Goal: Use online tool/utility: Utilize a website feature to perform a specific function

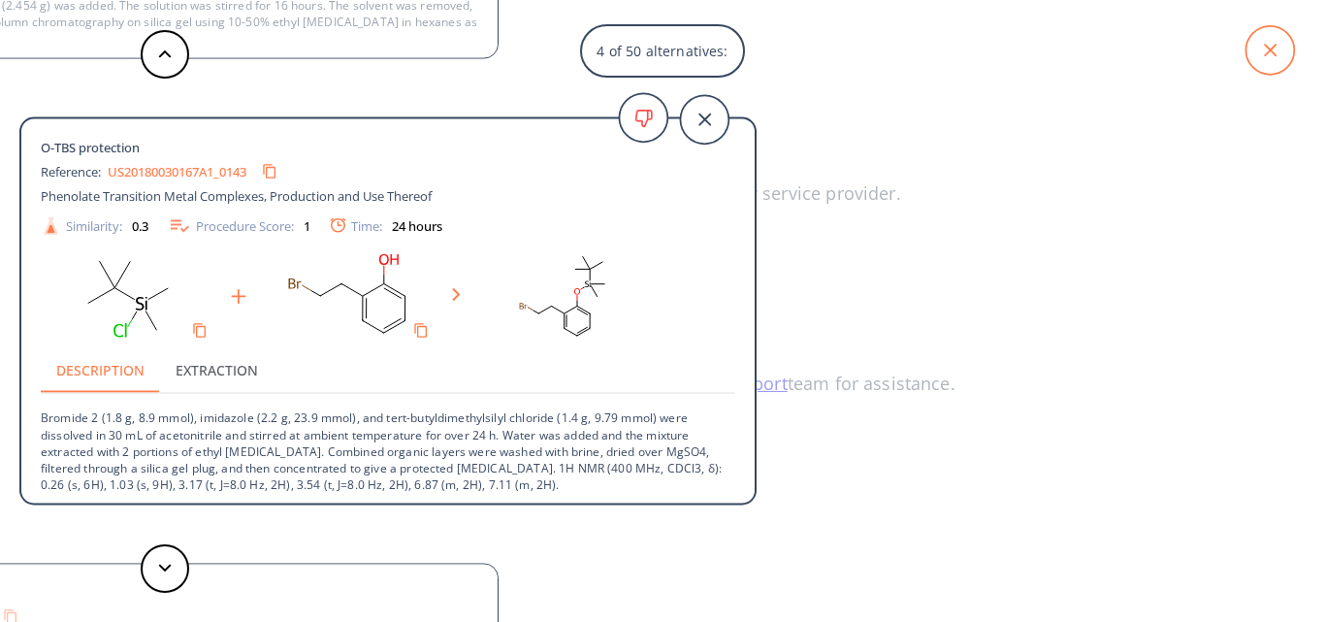
click at [1262, 46] on icon at bounding box center [1269, 50] width 48 height 48
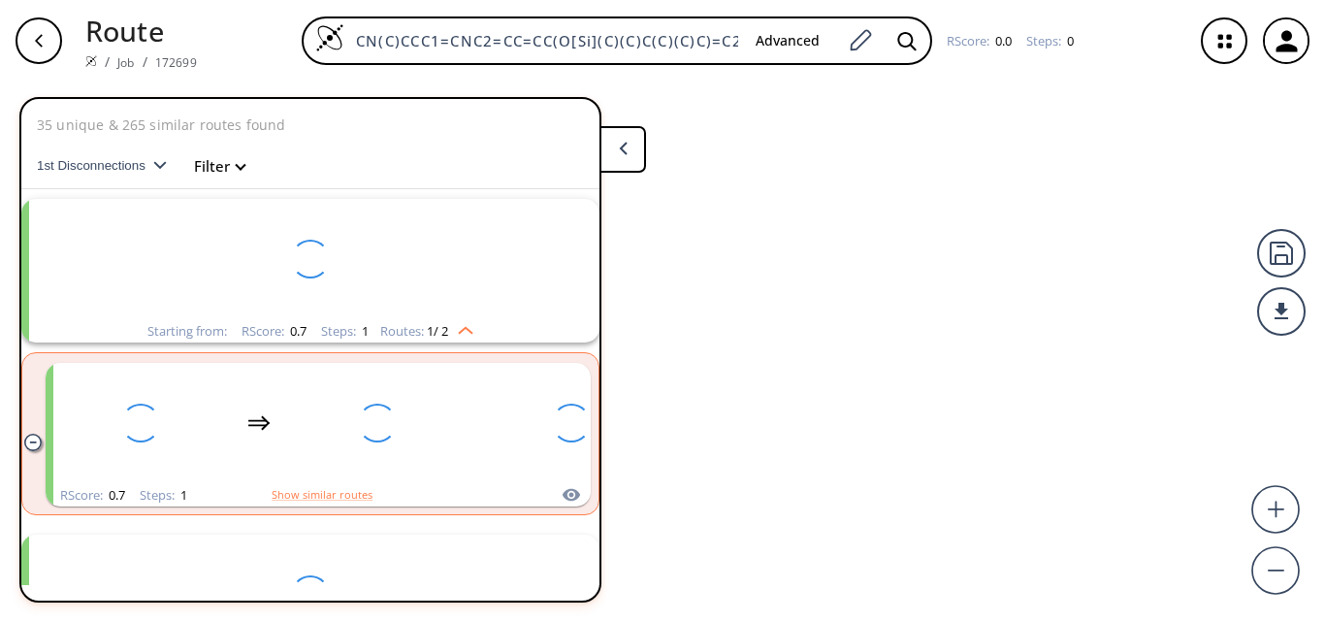
scroll to position [45, 0]
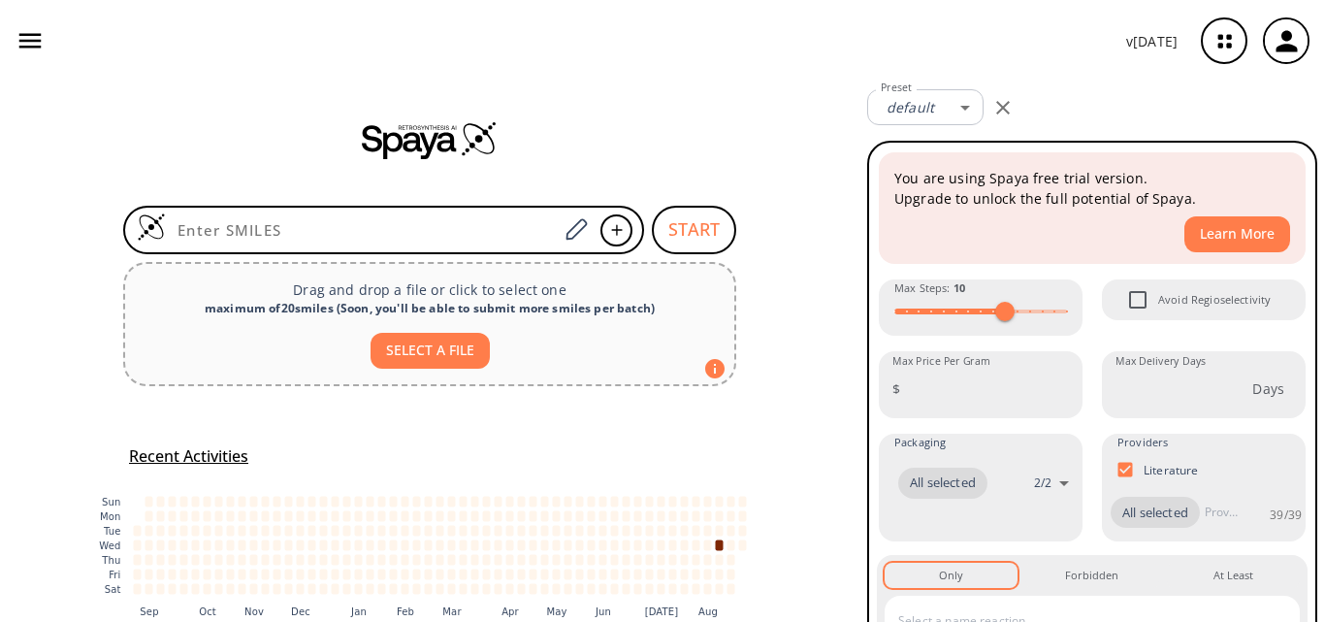
type input "O=C(C[N+](C)(C)C)OC1=CC=CC2=C1C=CN2"
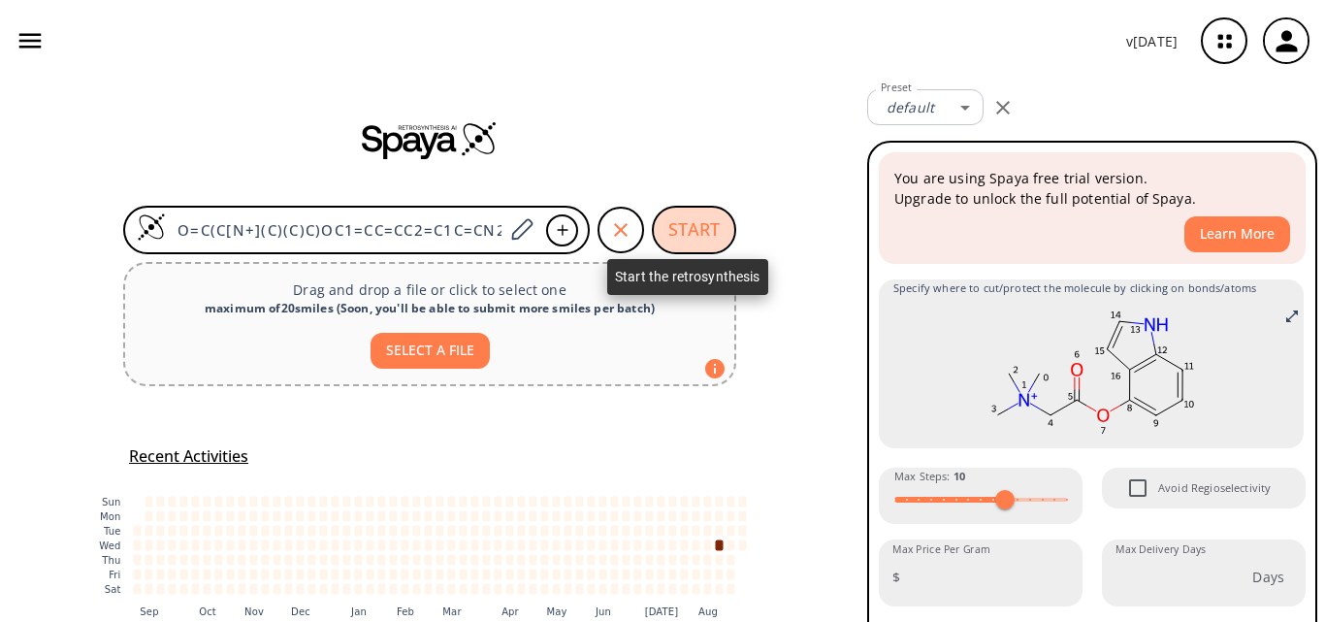
click at [688, 226] on button "START" at bounding box center [694, 230] width 84 height 48
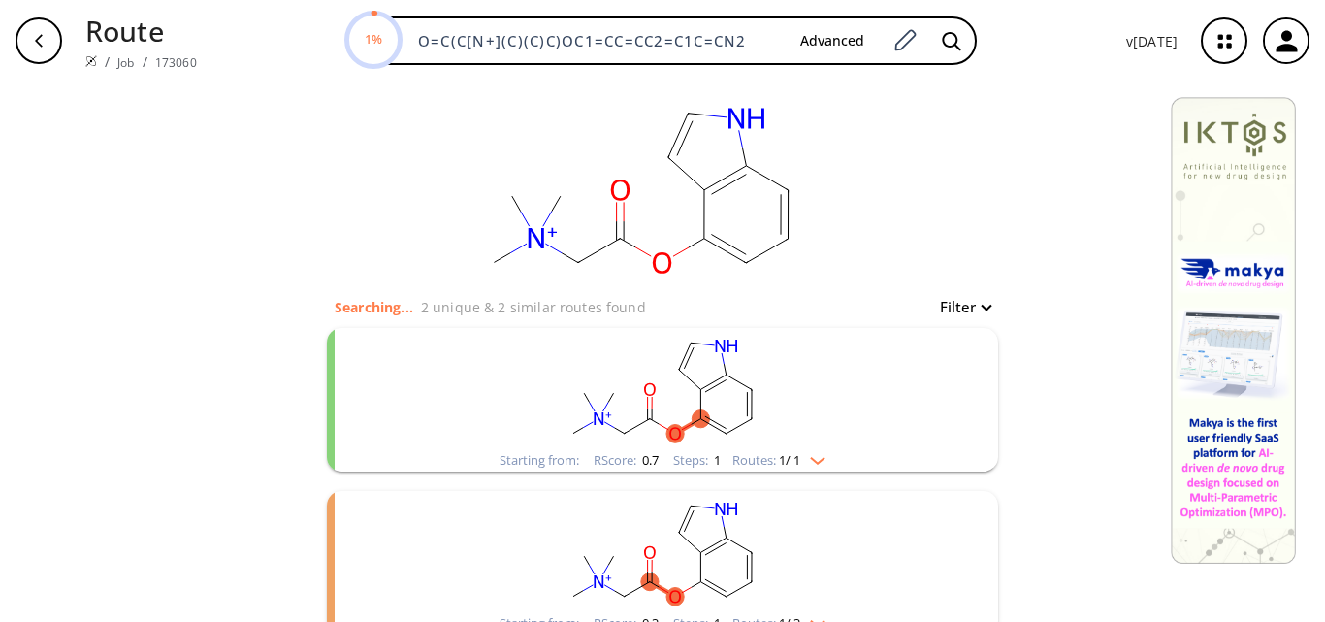
click at [556, 368] on rect "clusters" at bounding box center [662, 388] width 504 height 121
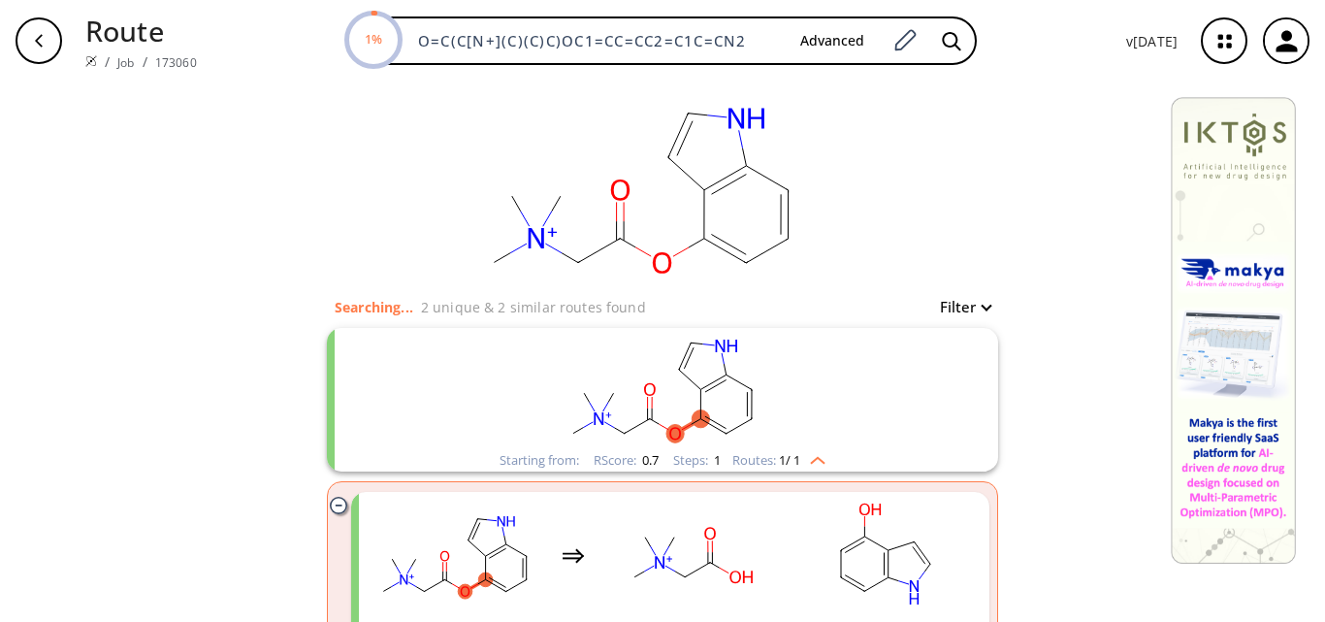
scroll to position [97, 0]
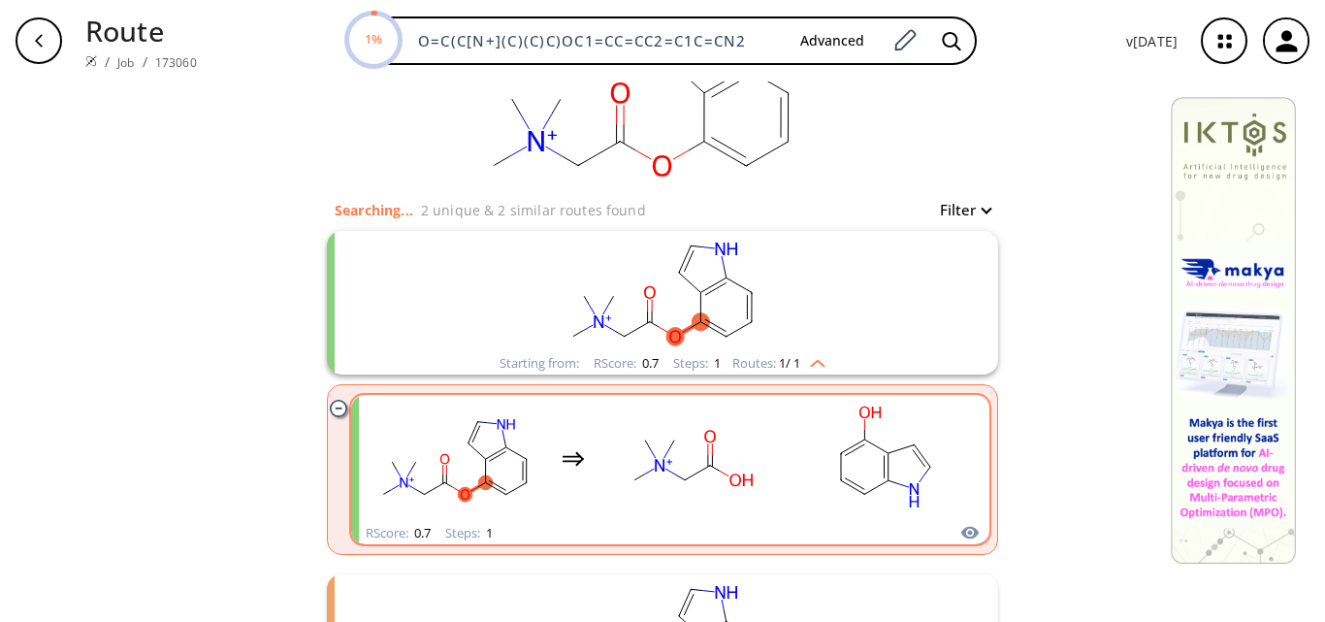
click at [643, 437] on ellipse "clusters" at bounding box center [644, 440] width 17 height 17
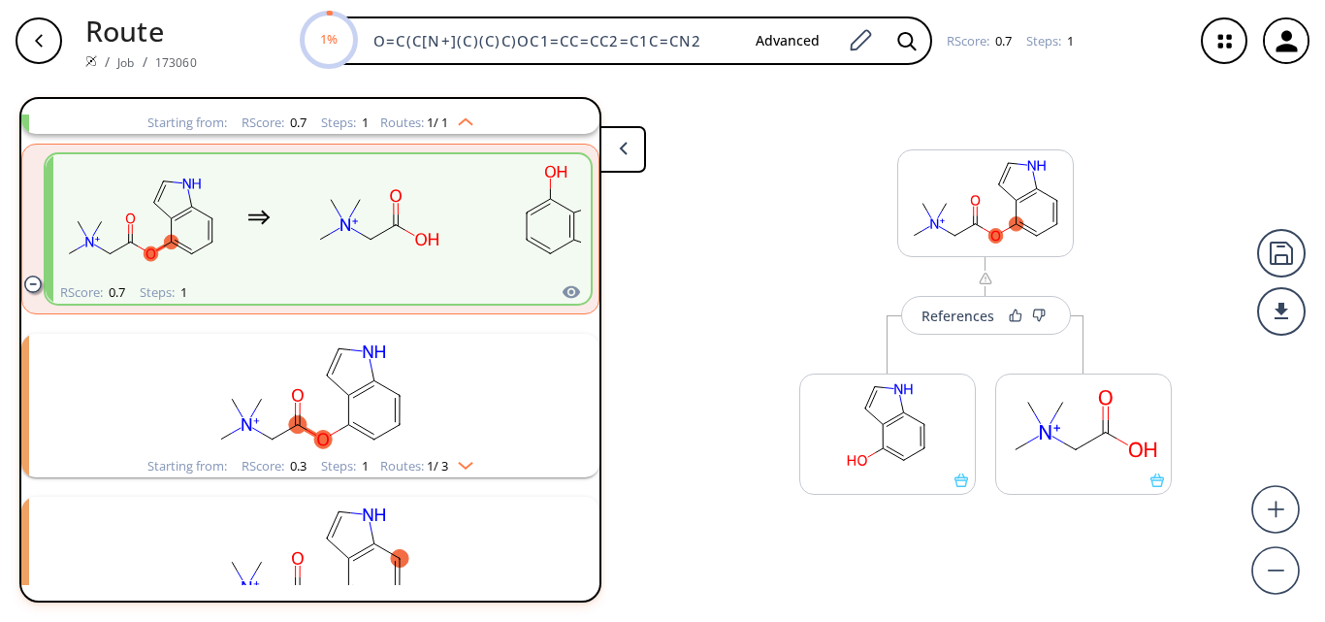
scroll to position [239, 0]
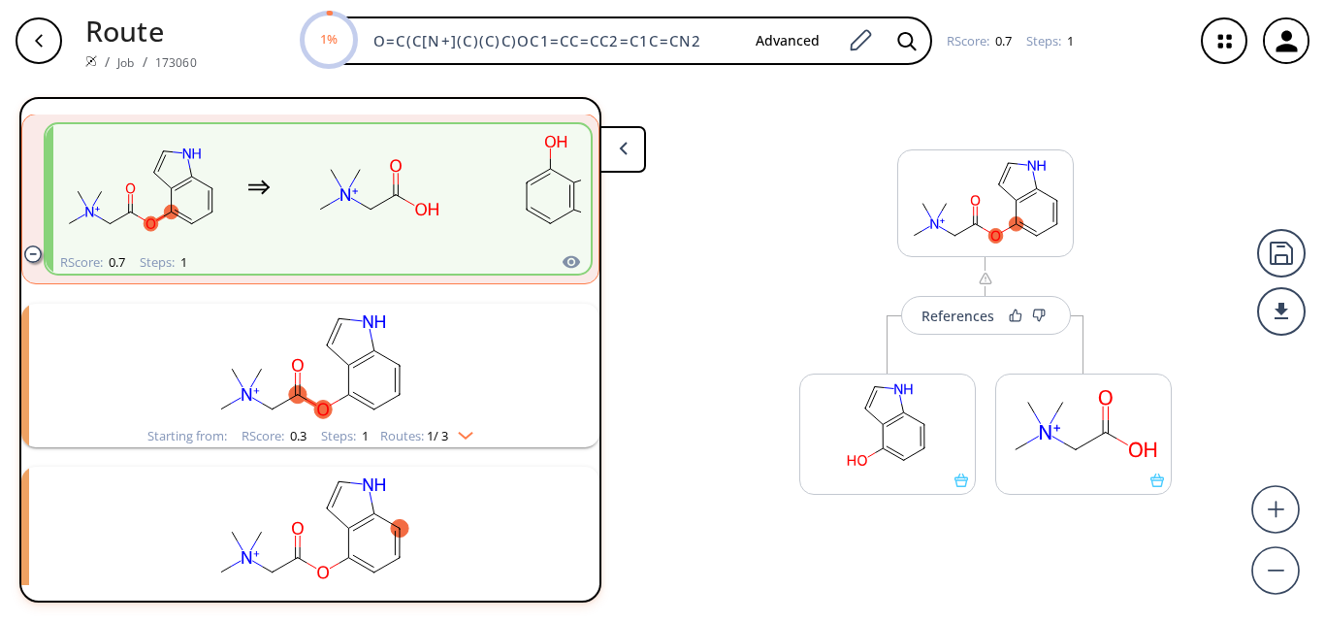
click at [391, 369] on ellipse "clusters" at bounding box center [399, 364] width 17 height 17
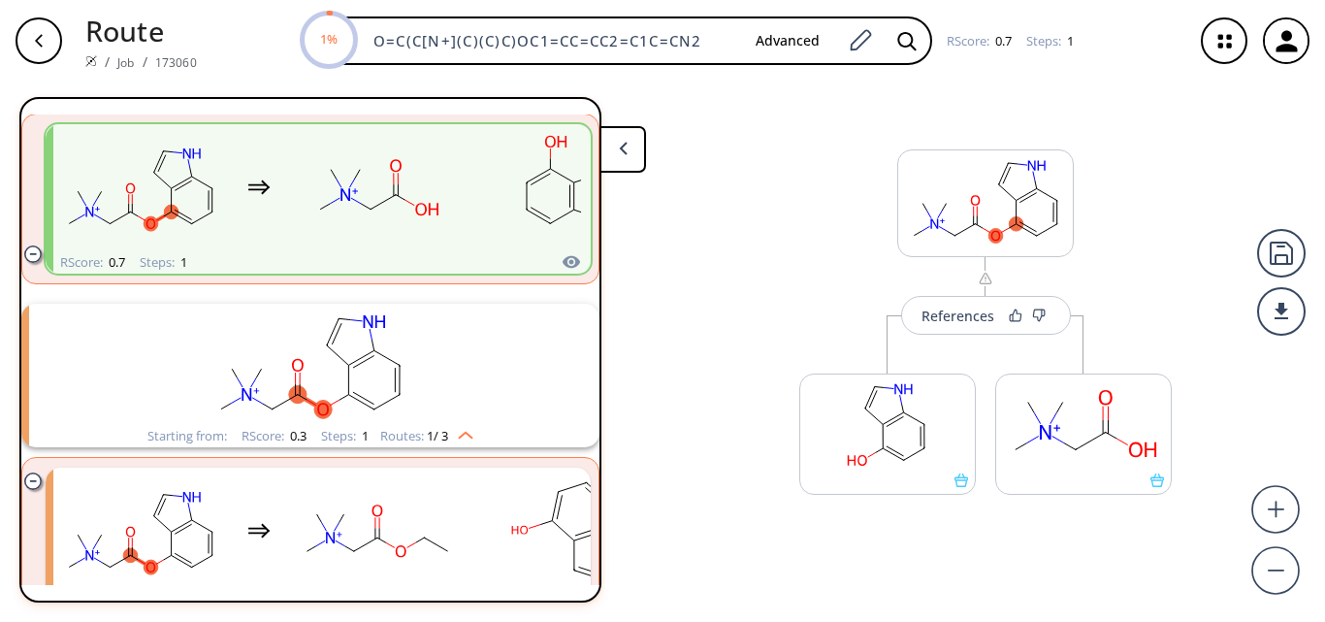
scroll to position [336, 0]
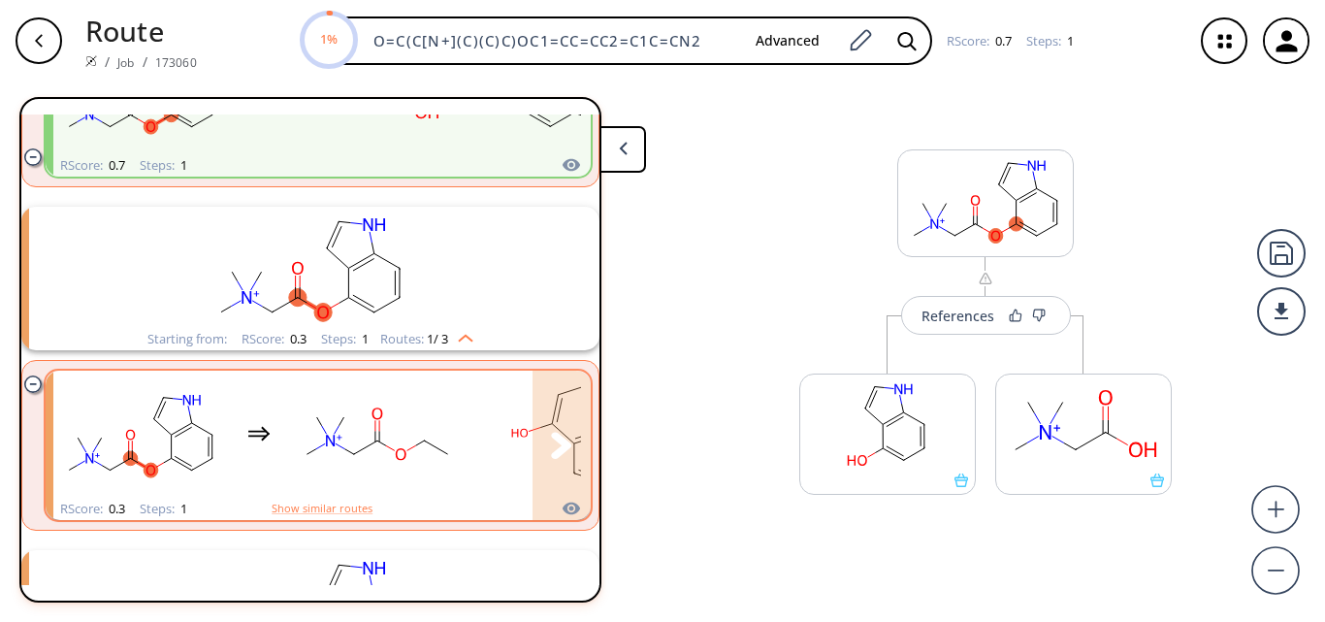
click at [439, 413] on rect "clusters" at bounding box center [377, 433] width 175 height 121
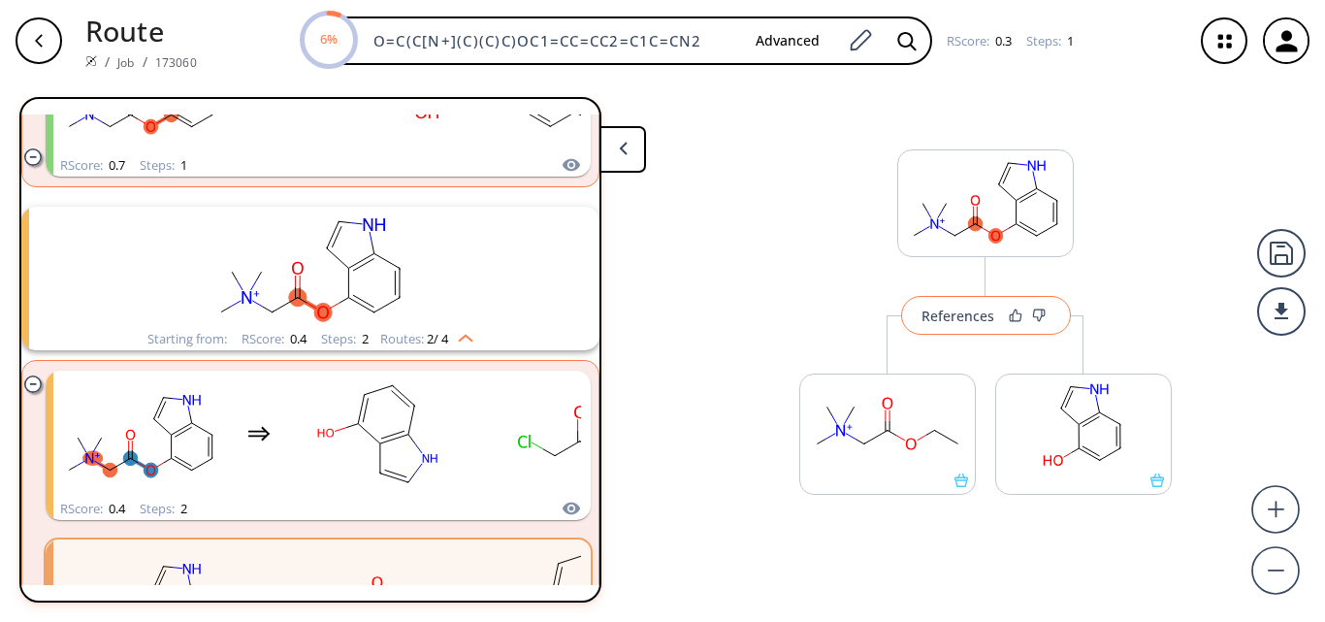
click at [977, 322] on div "References" at bounding box center [957, 315] width 73 height 13
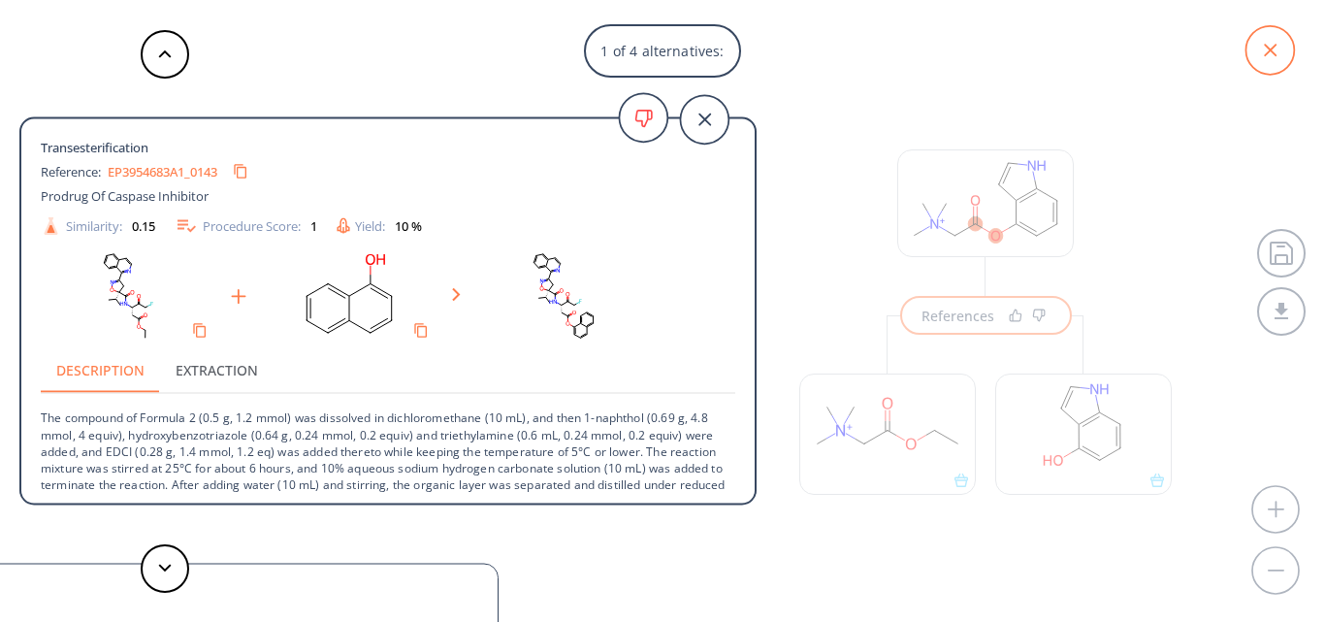
click at [1271, 55] on icon at bounding box center [1269, 50] width 48 height 48
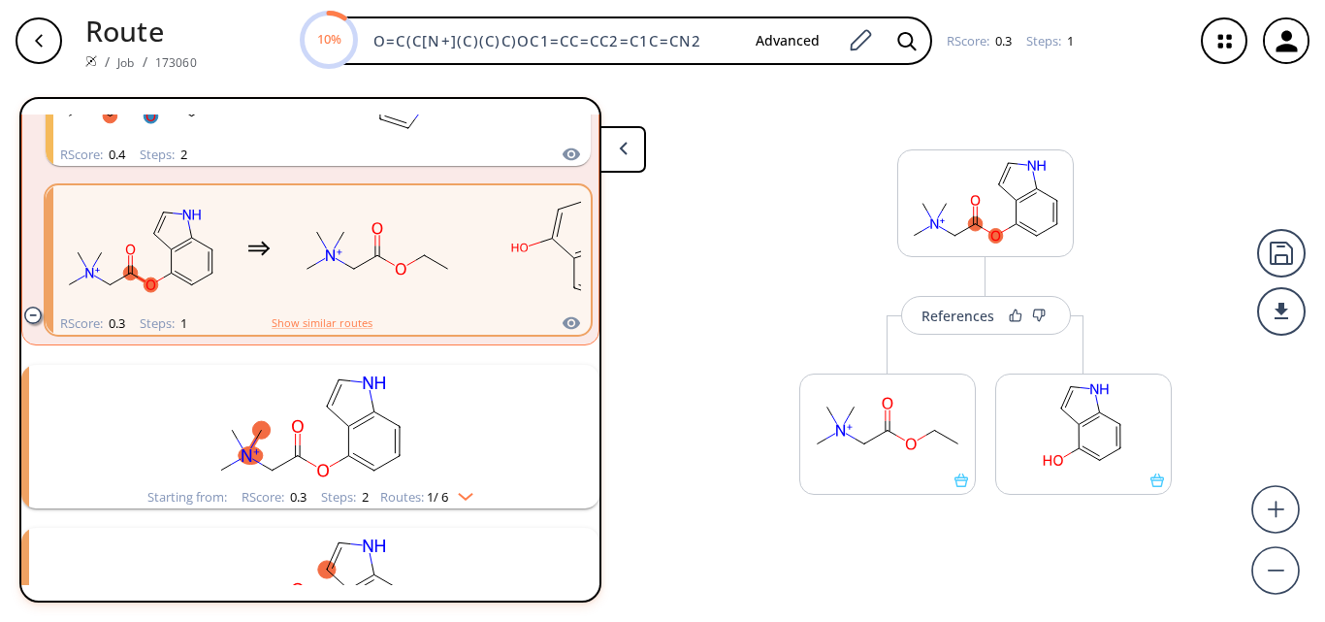
scroll to position [724, 0]
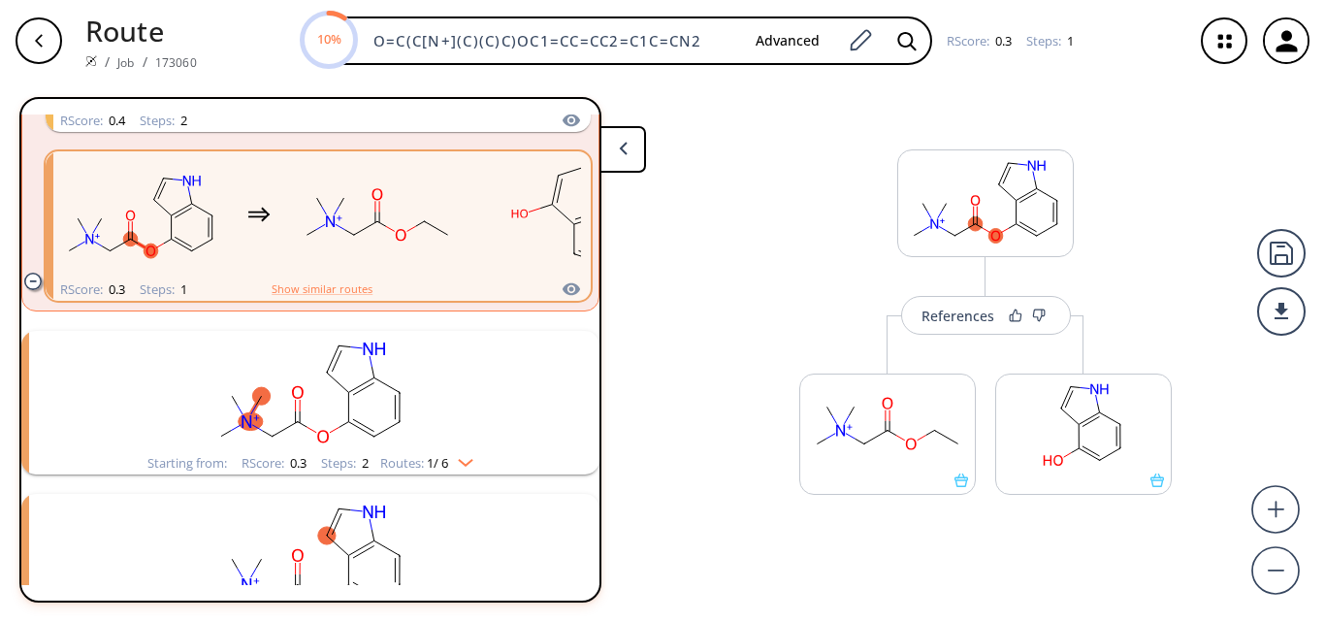
click at [470, 356] on rect "clusters" at bounding box center [310, 391] width 504 height 121
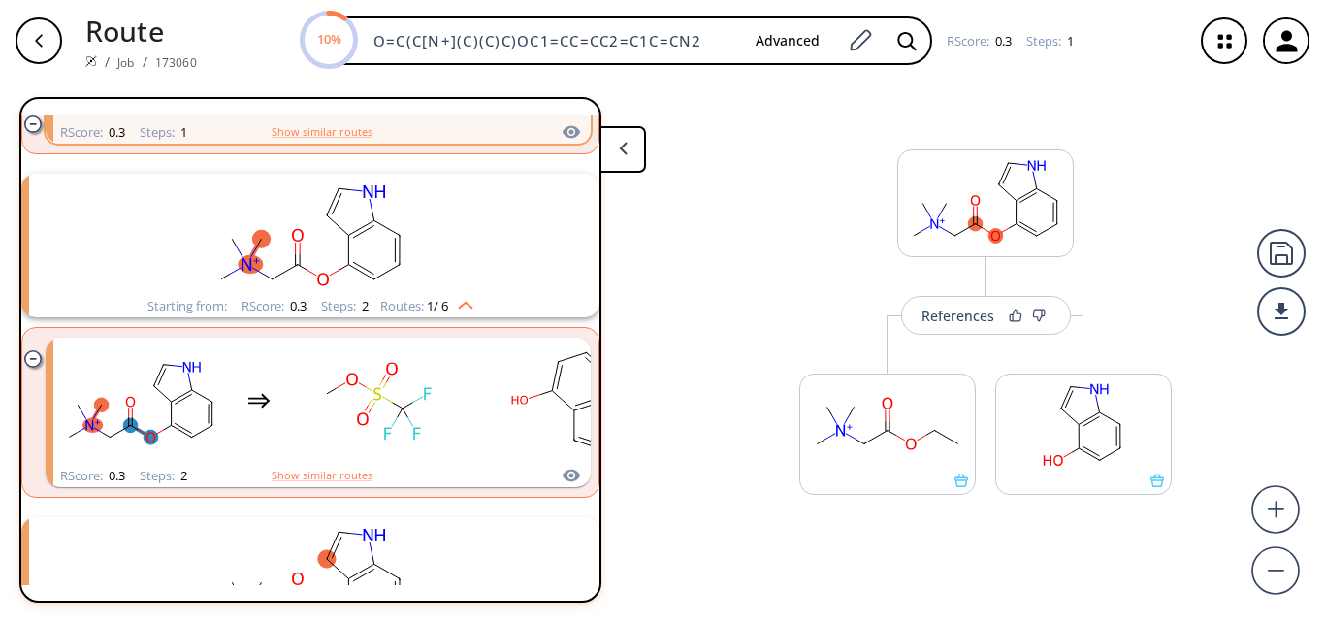
scroll to position [917, 0]
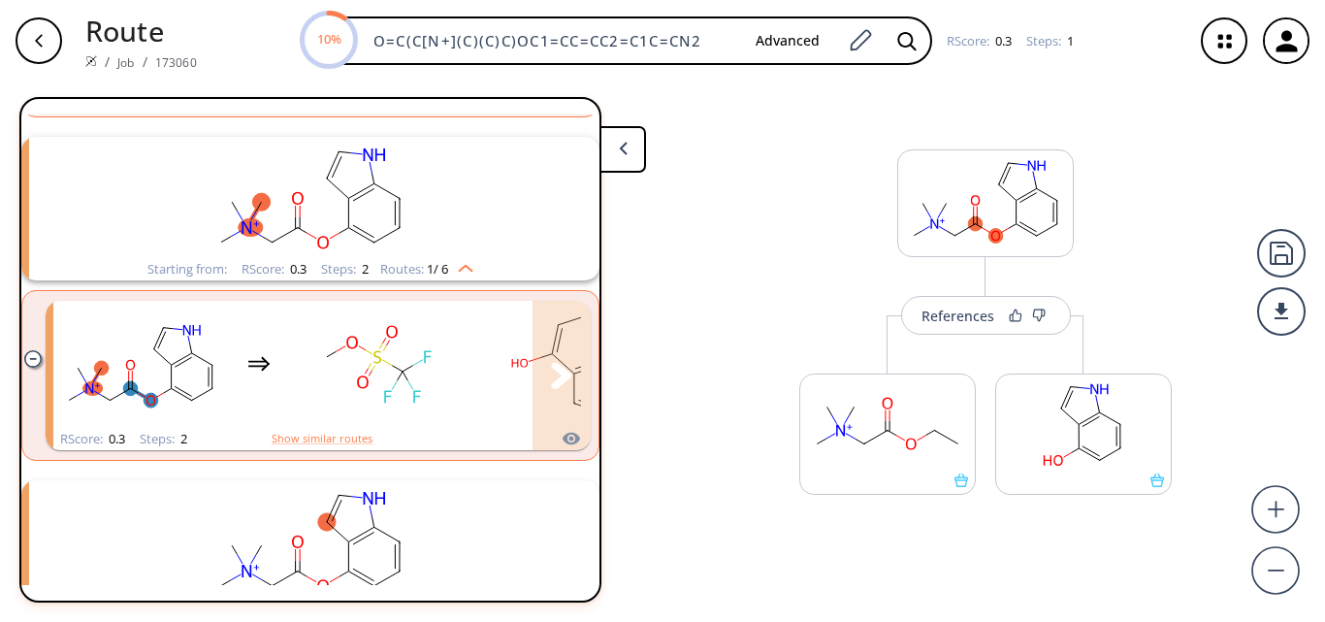
click at [470, 356] on div "clusters" at bounding box center [452, 364] width 799 height 127
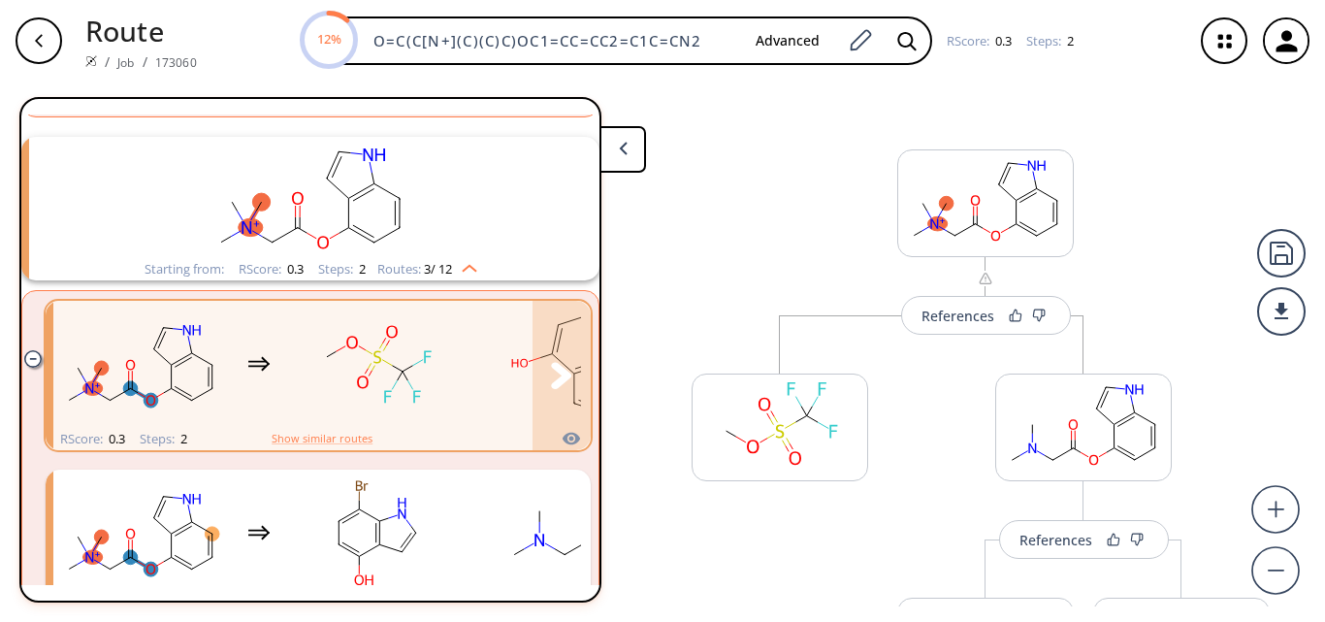
scroll to position [1111, 0]
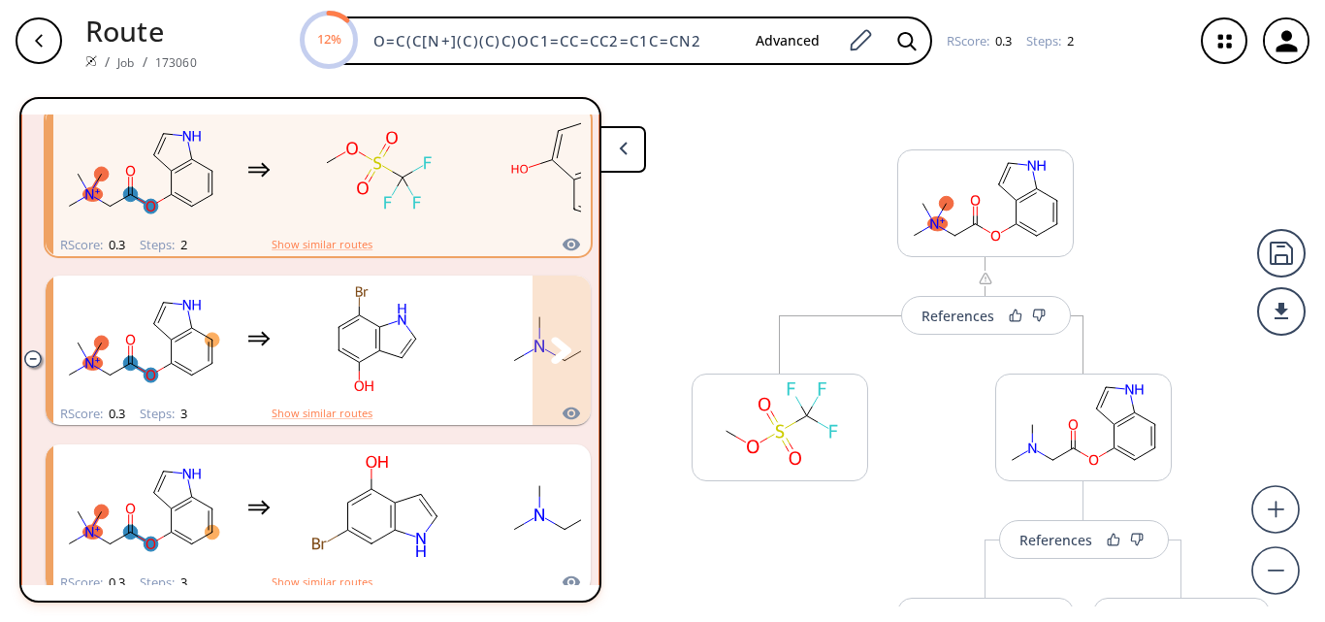
click at [470, 356] on div "clusters" at bounding box center [452, 338] width 799 height 127
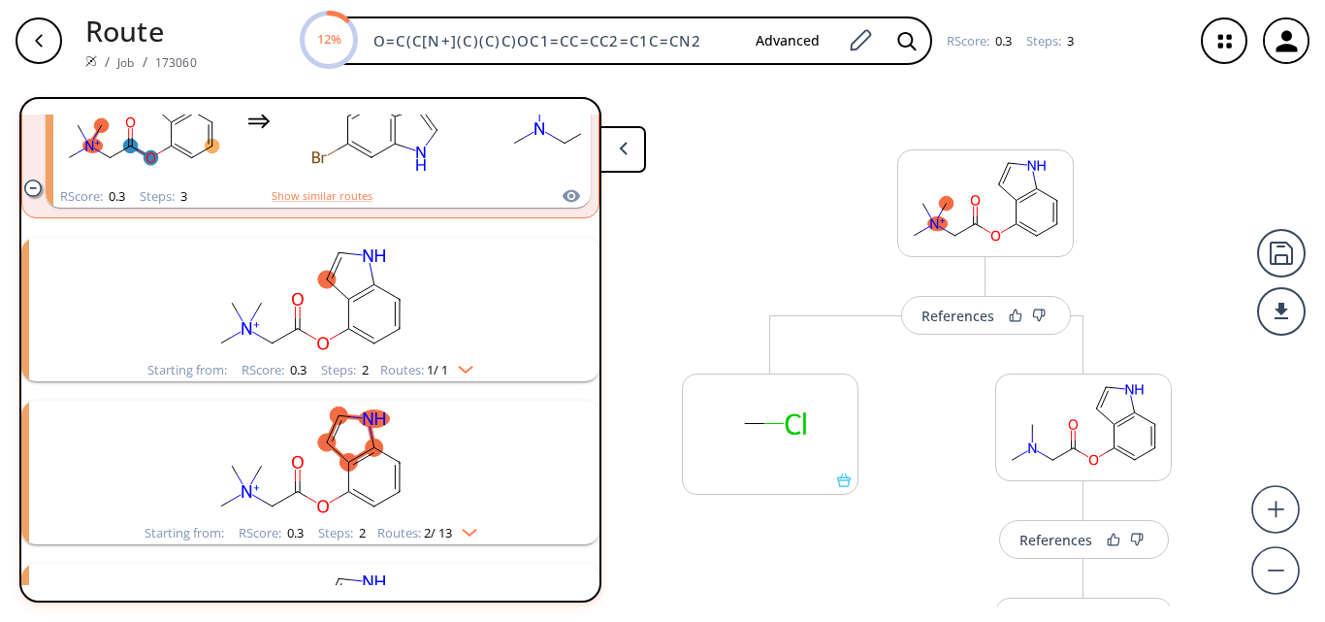
scroll to position [1499, 0]
click at [470, 346] on rect "clusters" at bounding box center [310, 296] width 504 height 121
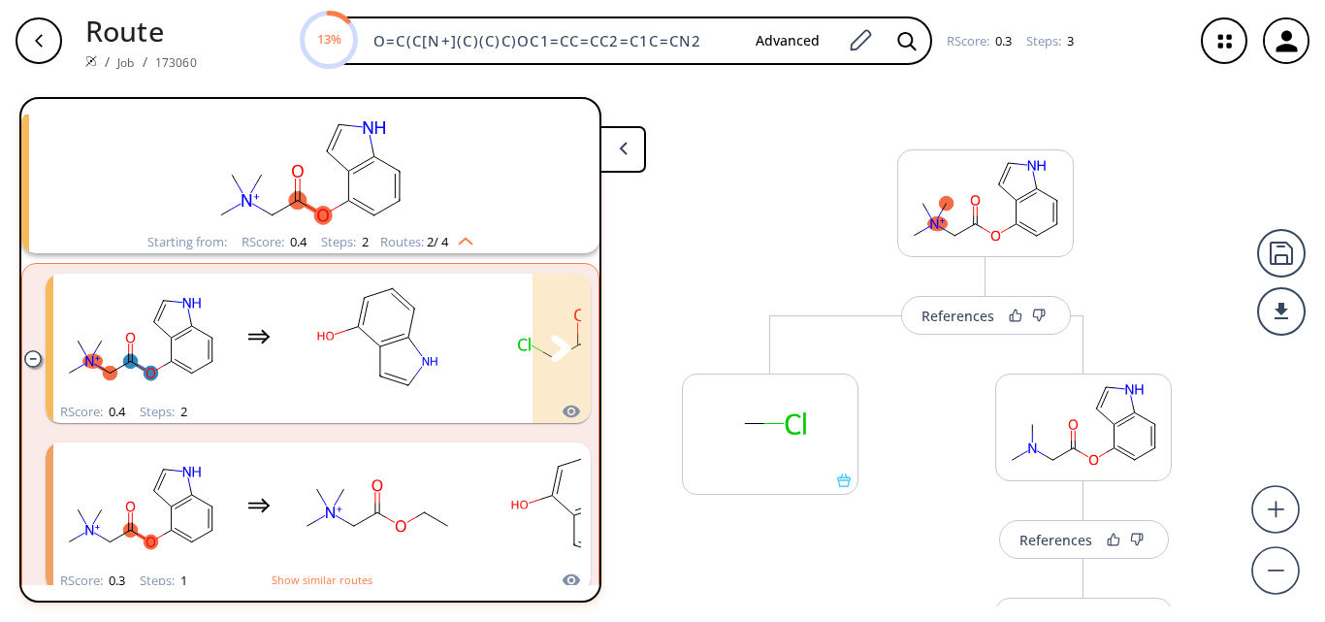
scroll to position [0, 0]
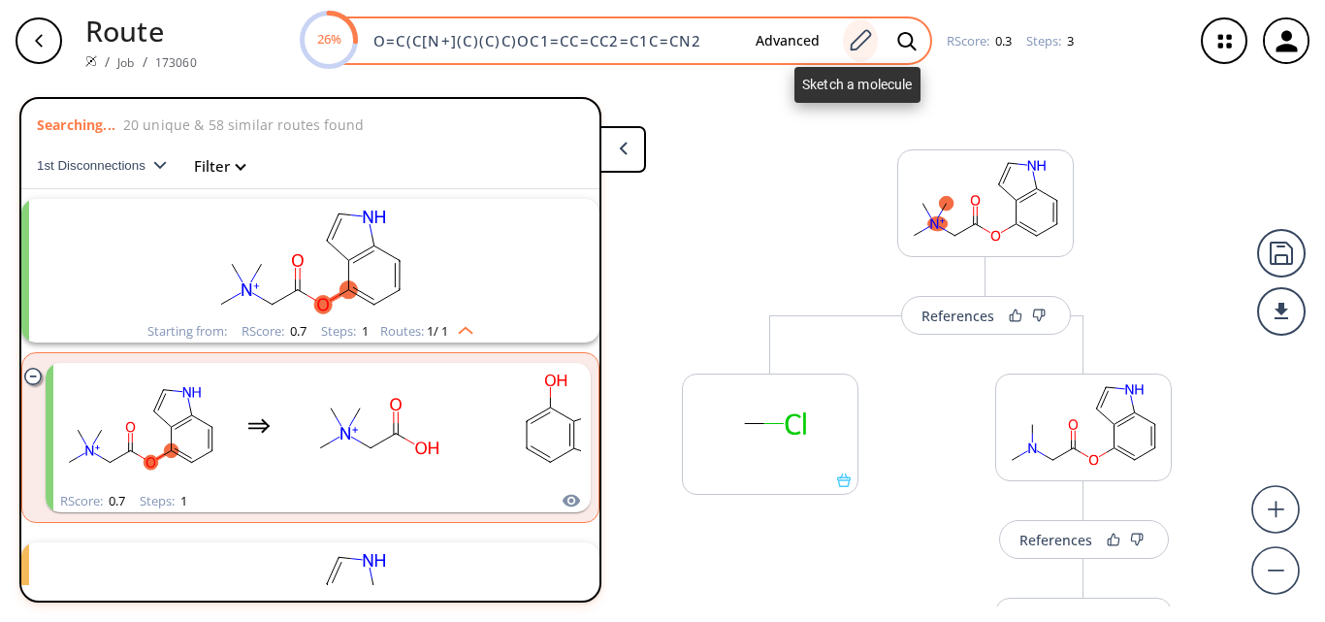
drag, startPoint x: 367, startPoint y: 41, endPoint x: 849, endPoint y: 48, distance: 482.1
click at [849, 48] on div "26% O=C(C[N+](C)(C)C)OC1=CC=CC2=C1C=CN2 Advanced" at bounding box center [617, 40] width 630 height 48
paste input "O=C(CN(C)C)OC1=CC=CC2=C1C=CN2"
type input "O=C(CN(C)C)OC1=CC=CC2=C1C=CN2"
click at [894, 50] on div at bounding box center [906, 40] width 43 height 43
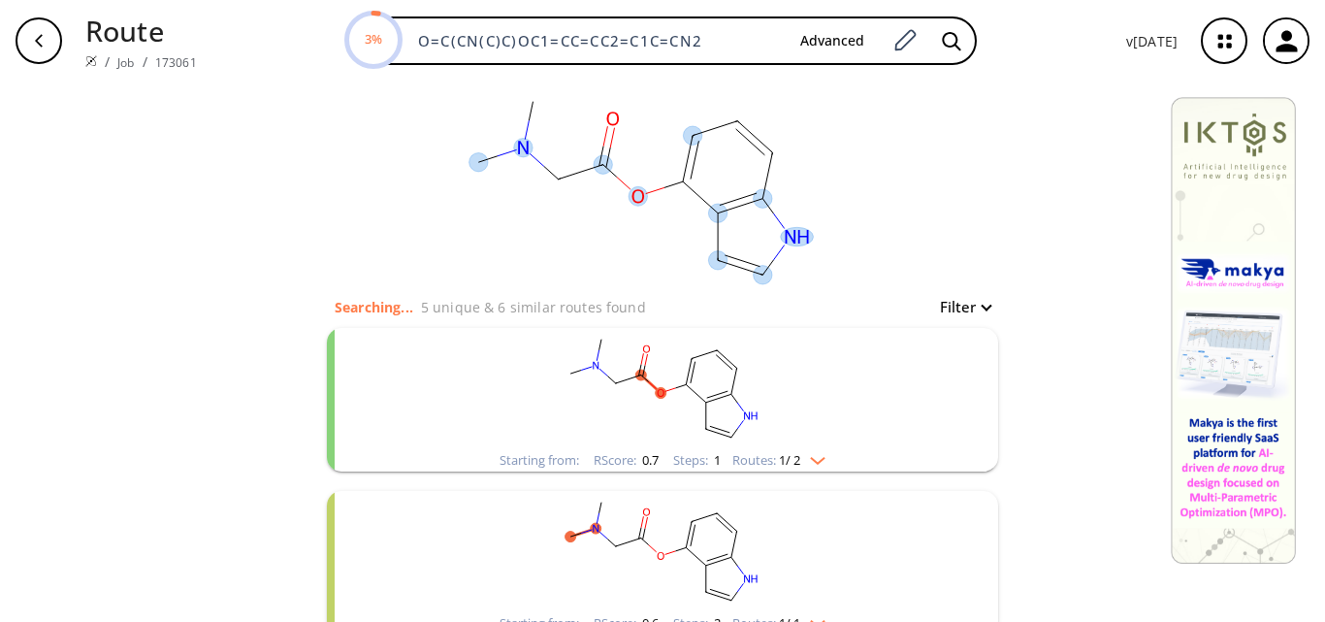
scroll to position [97, 0]
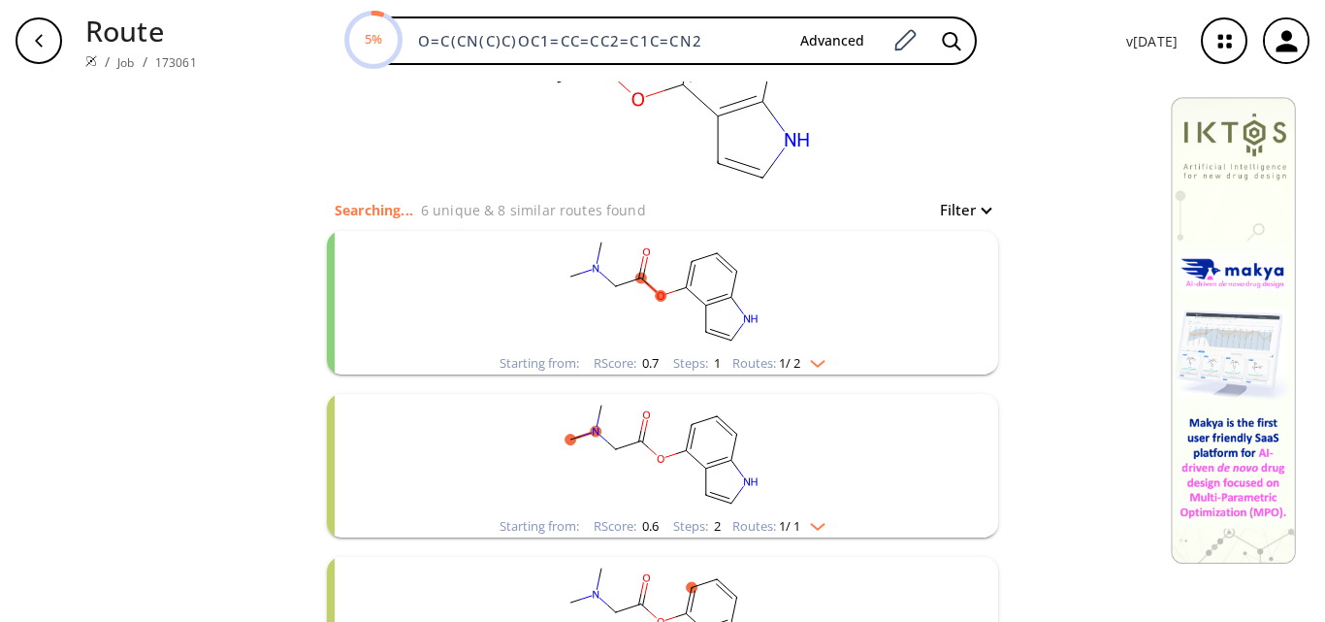
click at [813, 276] on rect "clusters" at bounding box center [662, 291] width 504 height 121
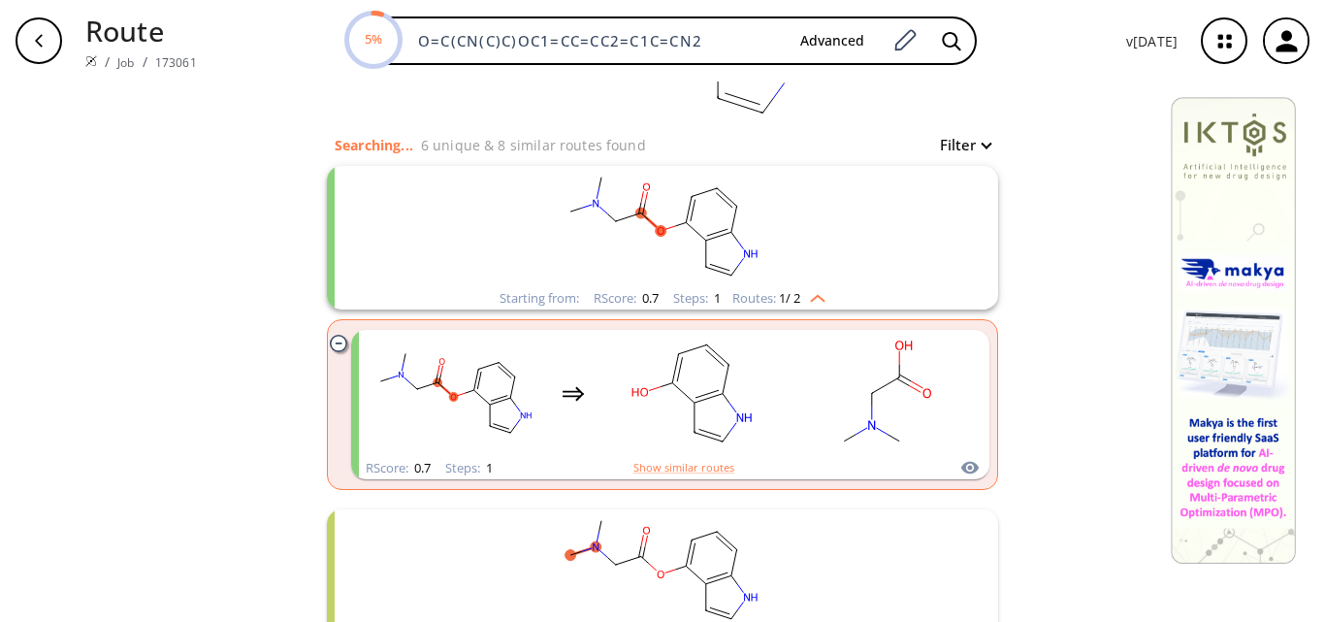
scroll to position [194, 0]
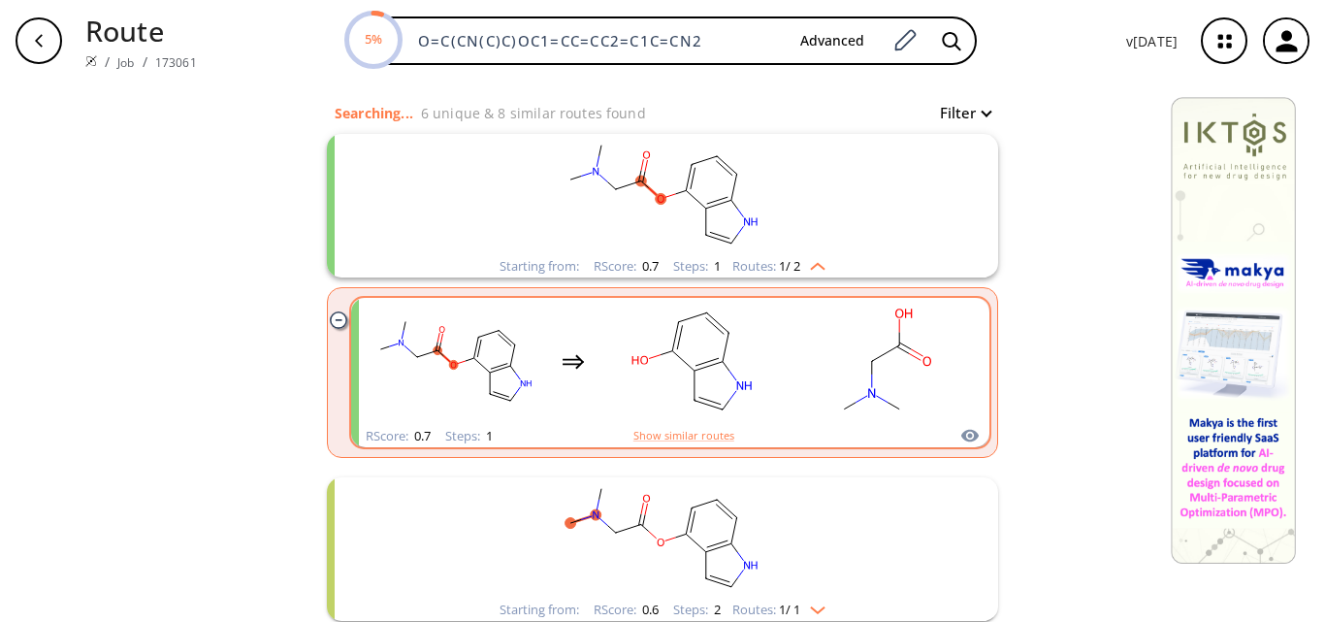
click at [798, 343] on rect "clusters" at bounding box center [885, 361] width 175 height 121
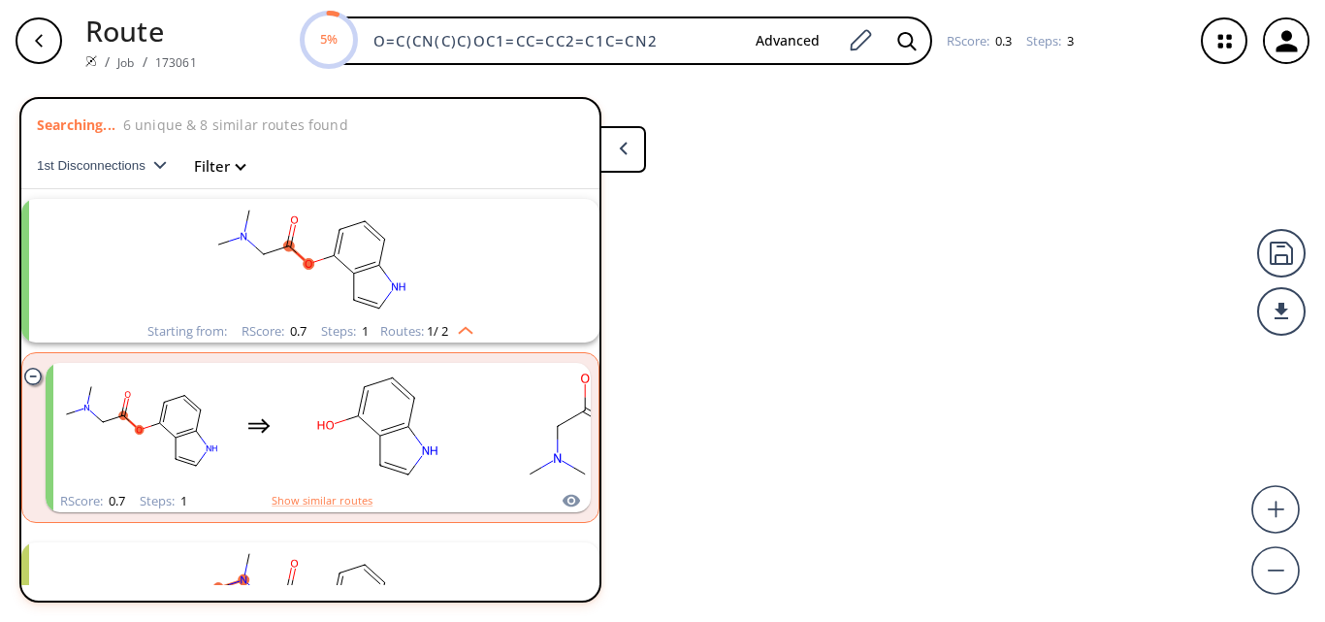
scroll to position [45, 0]
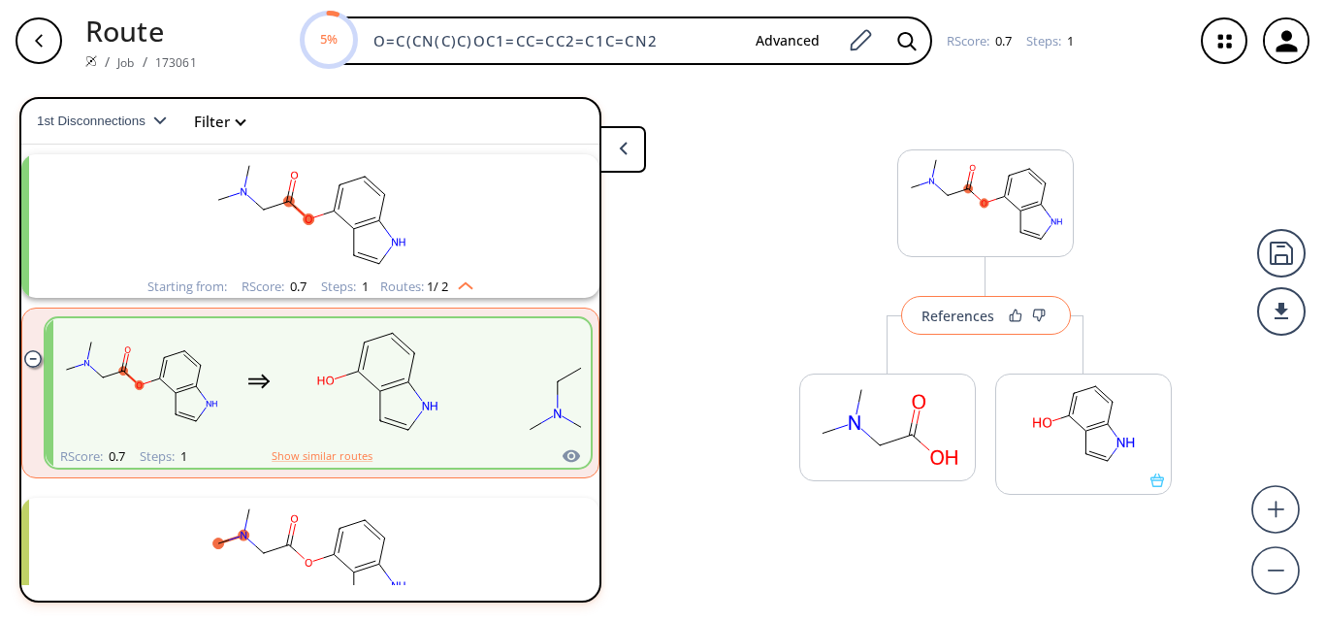
click at [955, 318] on div "References" at bounding box center [957, 315] width 73 height 13
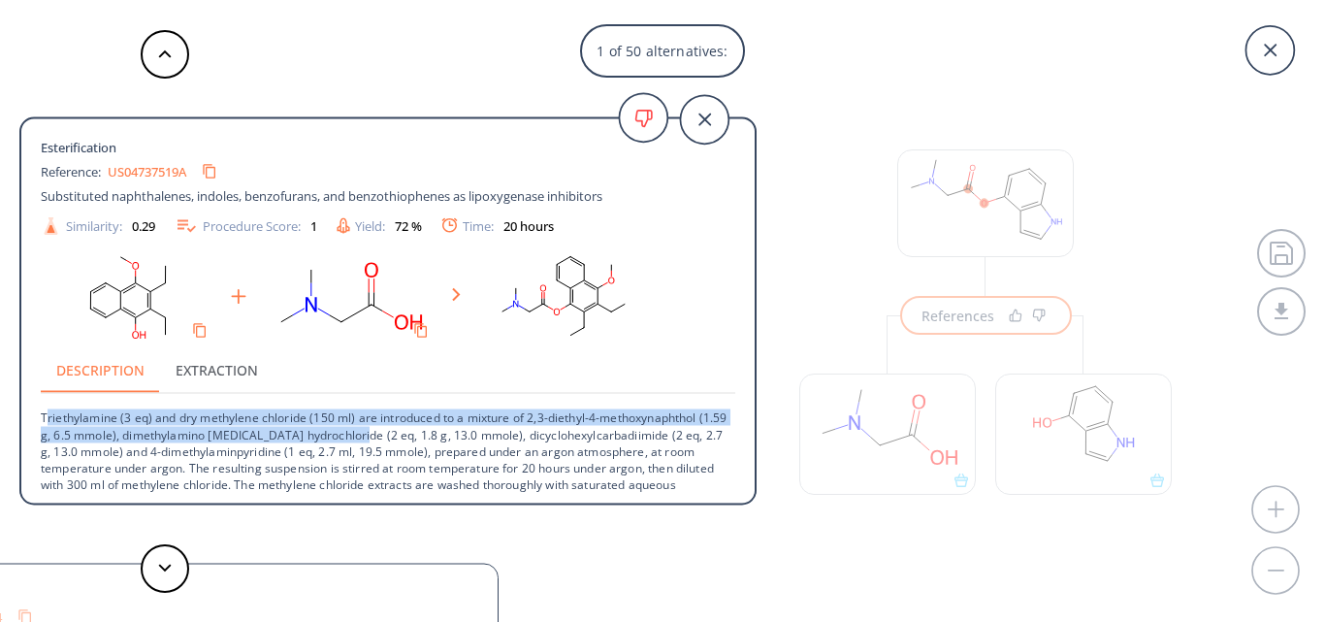
drag, startPoint x: 45, startPoint y: 419, endPoint x: 381, endPoint y: 432, distance: 336.8
click at [381, 432] on p "Triethylamine (3 eq) and dry methylene chloride (150 ml) are introduced to a mi…" at bounding box center [388, 468] width 694 height 148
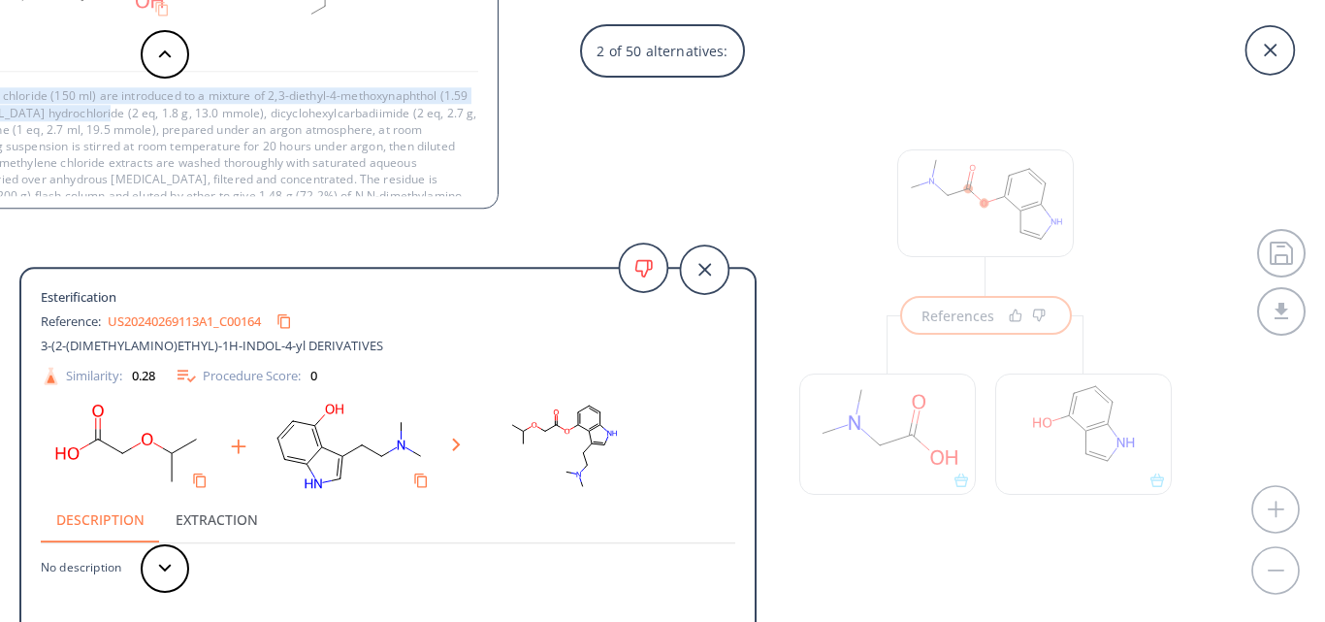
scroll to position [53, 0]
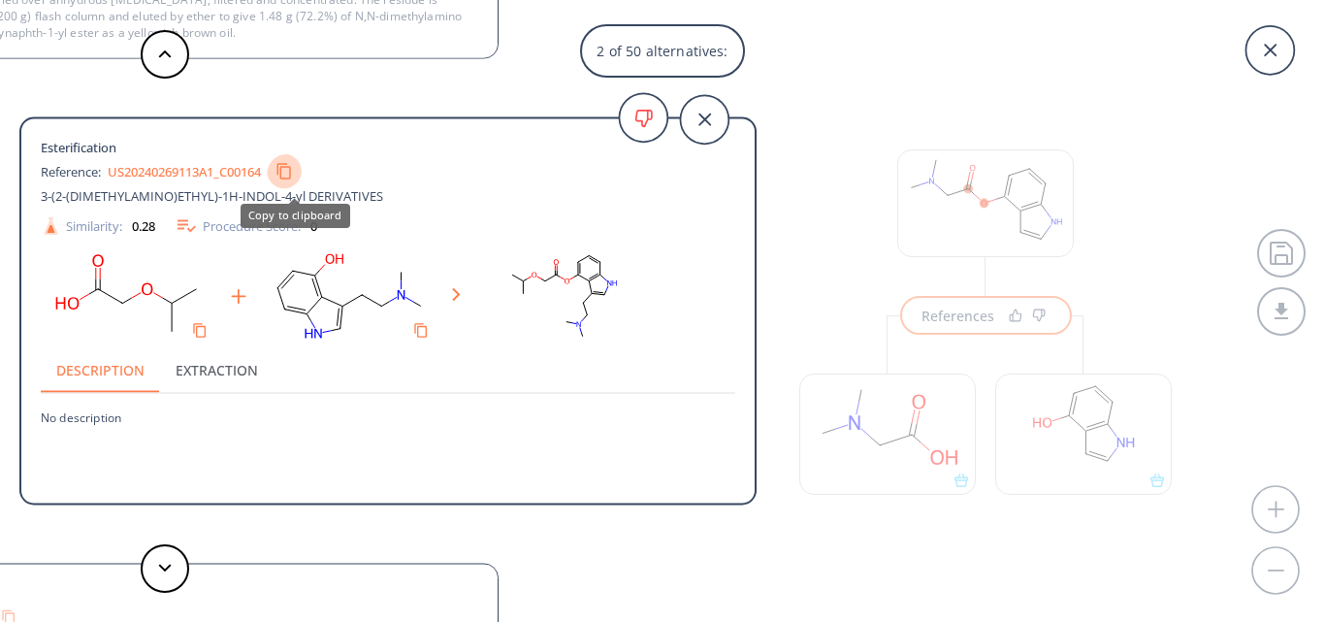
click at [302, 173] on button "Copy to clipboard" at bounding box center [284, 171] width 35 height 35
